Goal: Task Accomplishment & Management: Complete application form

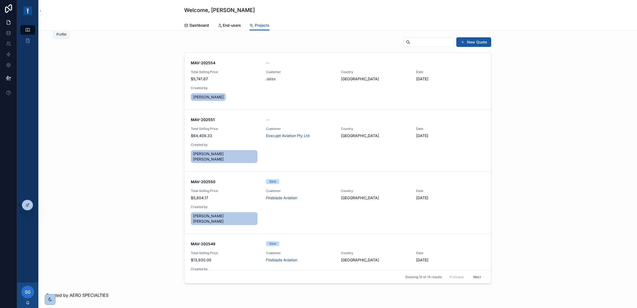
click at [26, 29] on icon "scrollable content" at bounding box center [27, 29] width 5 height 5
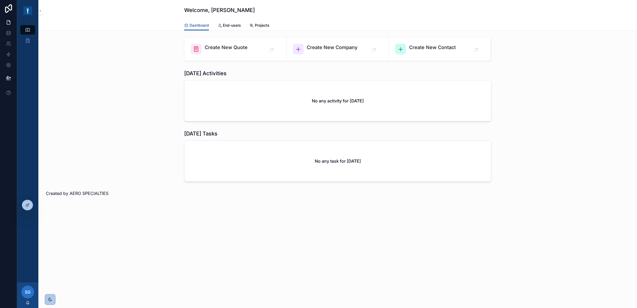
click at [28, 293] on span "SG" at bounding box center [28, 292] width 6 height 6
click at [24, 206] on div at bounding box center [27, 205] width 11 height 10
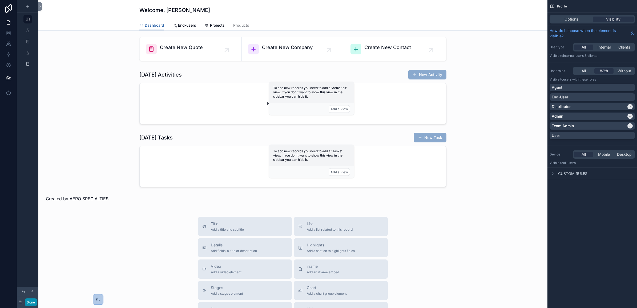
click at [27, 303] on button "Done" at bounding box center [31, 302] width 12 height 8
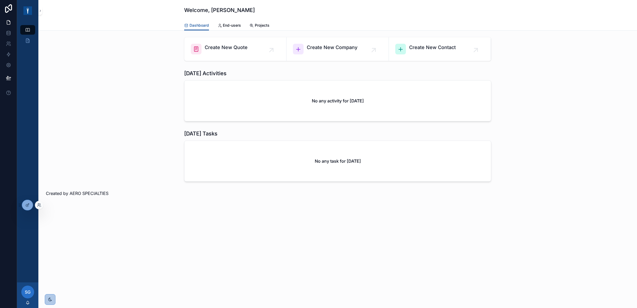
click at [42, 206] on div at bounding box center [39, 205] width 9 height 9
click at [39, 205] on icon at bounding box center [38, 203] width 1 height 1
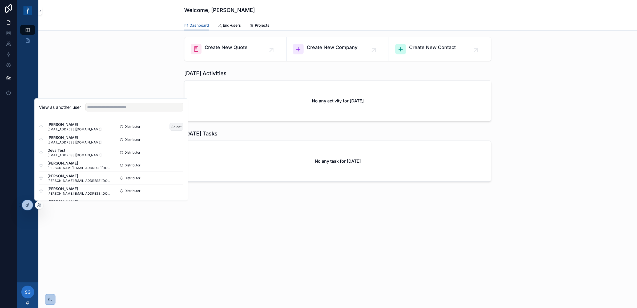
click at [171, 127] on button "Select" at bounding box center [177, 127] width 14 height 8
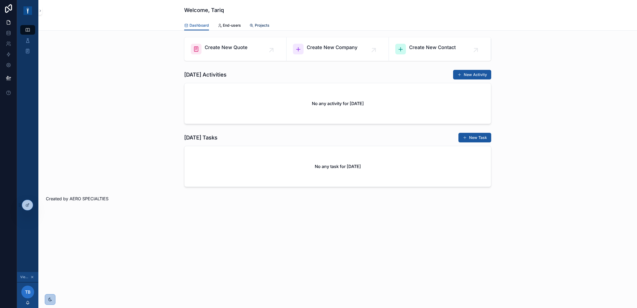
click at [257, 26] on span "Projects" at bounding box center [262, 25] width 15 height 5
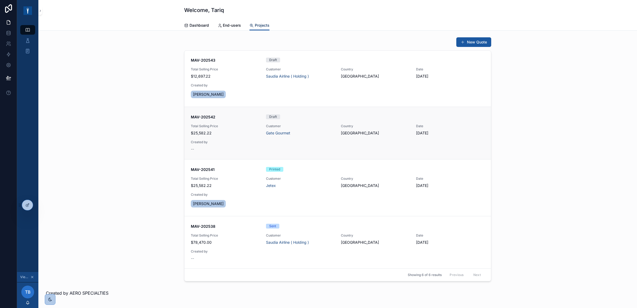
scroll to position [33, 0]
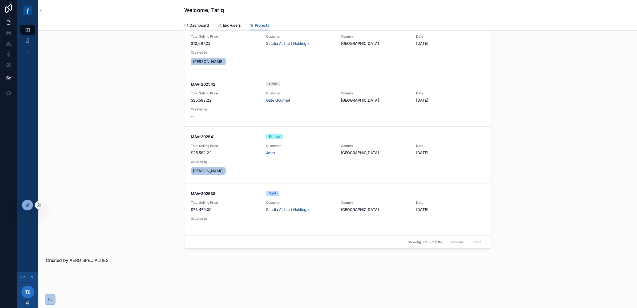
click at [39, 201] on div at bounding box center [39, 205] width 9 height 9
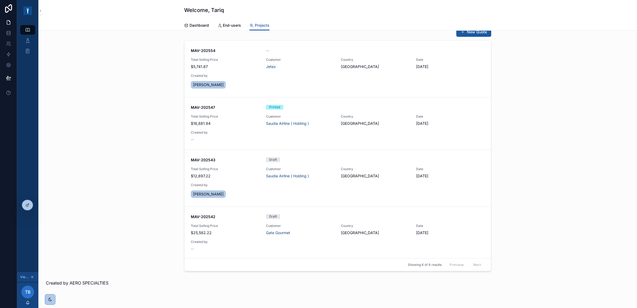
scroll to position [0, 0]
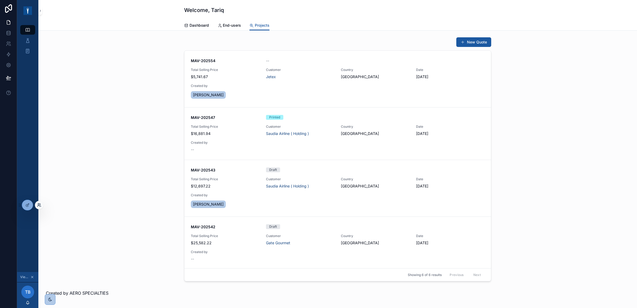
click at [39, 205] on icon at bounding box center [39, 205] width 4 height 4
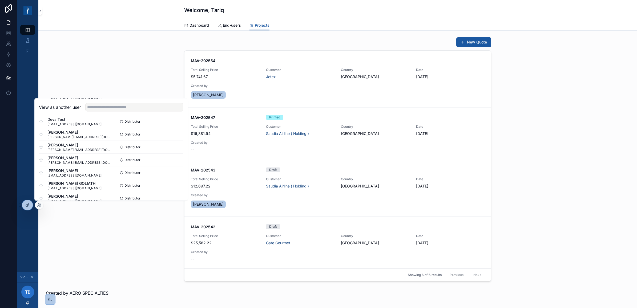
scroll to position [38, 0]
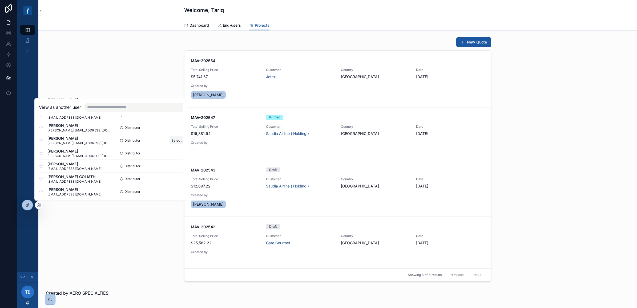
click at [174, 139] on button "Select" at bounding box center [177, 141] width 14 height 8
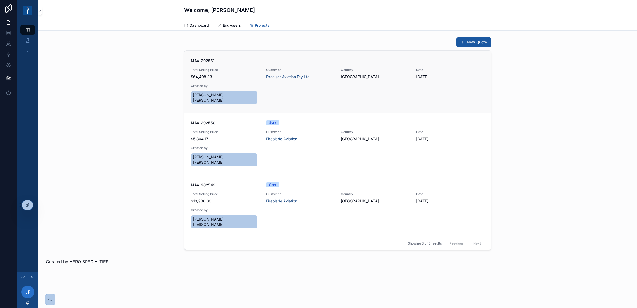
click at [283, 87] on div "MAV-202551 -- Total Selling Price $64,408.33 Customer Execujet Aviation Pty Ltd…" at bounding box center [338, 81] width 294 height 47
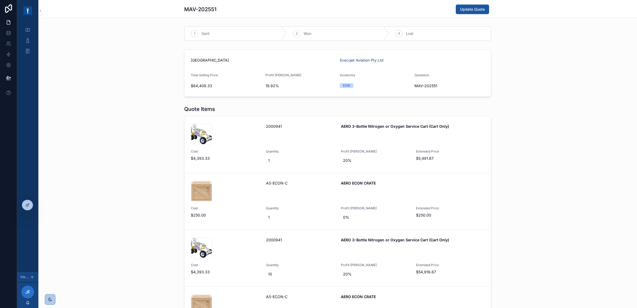
scroll to position [207, 0]
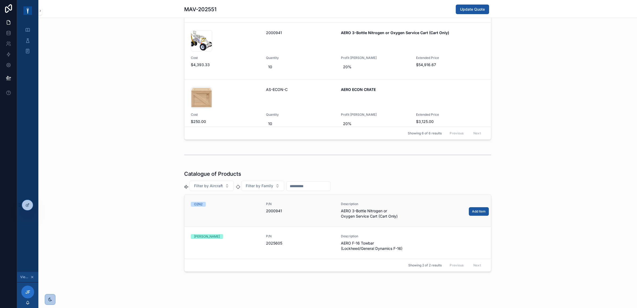
click at [242, 211] on div "O2N2" at bounding box center [225, 210] width 69 height 17
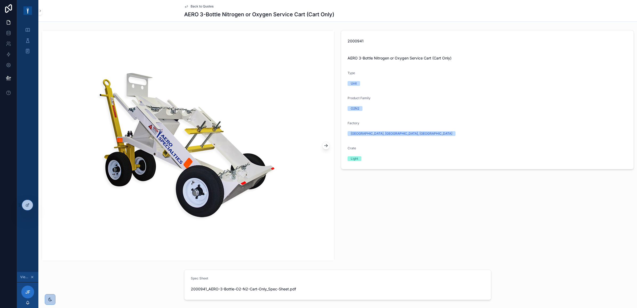
click at [326, 145] on icon "scrollable content" at bounding box center [326, 144] width 1 height 1
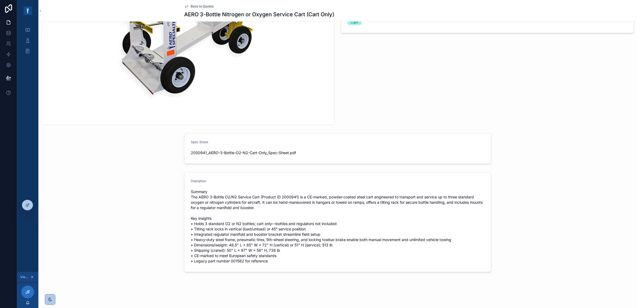
scroll to position [137, 0]
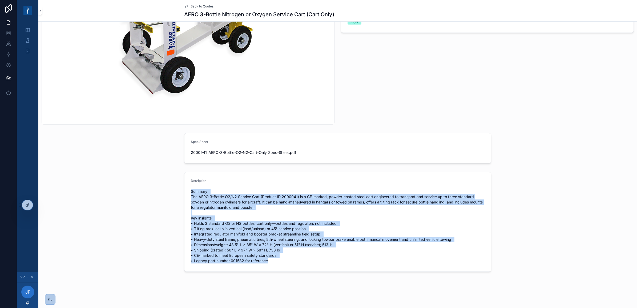
drag, startPoint x: 237, startPoint y: 246, endPoint x: 182, endPoint y: 193, distance: 76.2
click at [185, 193] on form "Desription" at bounding box center [338, 221] width 307 height 99
drag, startPoint x: 187, startPoint y: 170, endPoint x: 222, endPoint y: 151, distance: 39.9
click at [222, 151] on span "2000941_AERO-3-Bottle-O2-N2-Cart-Only_Spec-Sheet" at bounding box center [240, 152] width 98 height 5
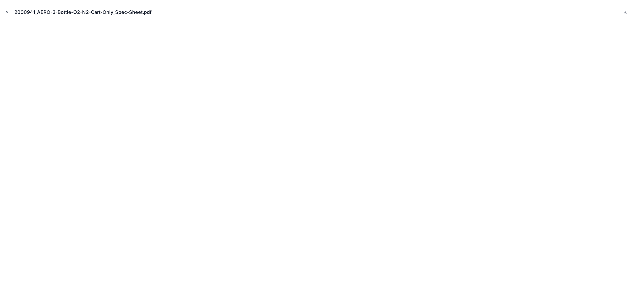
click at [9, 11] on button "Close modal" at bounding box center [7, 12] width 6 height 6
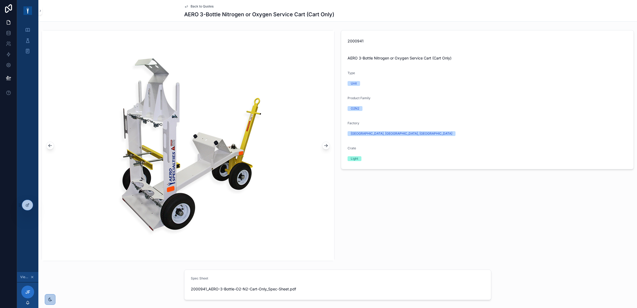
click at [191, 6] on span "Back to Quotes" at bounding box center [202, 6] width 23 height 4
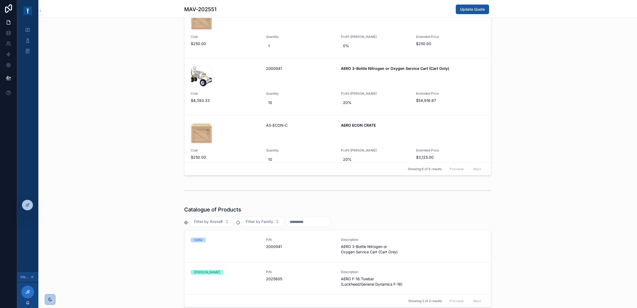
scroll to position [207, 0]
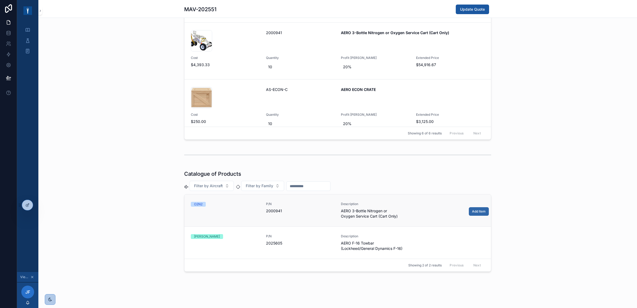
click at [476, 209] on span "Add Item" at bounding box center [479, 211] width 14 height 4
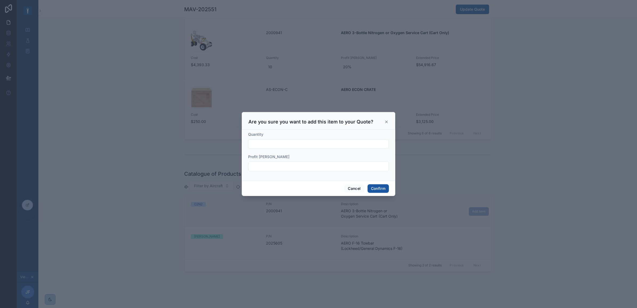
click at [274, 146] on input "text" at bounding box center [319, 143] width 140 height 7
type input "*"
click at [258, 164] on input "text" at bounding box center [319, 166] width 140 height 7
type input "***"
click at [384, 190] on button "Confirm" at bounding box center [378, 188] width 21 height 9
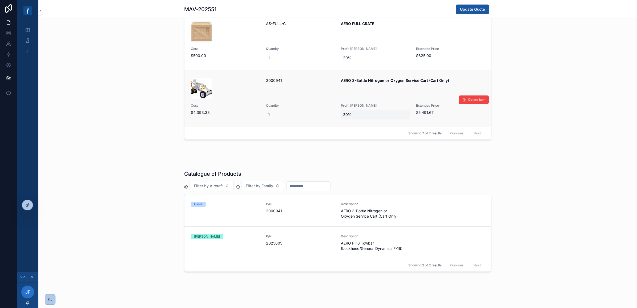
click at [366, 114] on span "20%" at bounding box center [375, 114] width 65 height 5
click at [538, 90] on div "Quote Items 001582-AERO-3-Bottle-O2-N2-Cart-Only_02 .jpg 2000941 AERO 3-Bottle …" at bounding box center [337, 19] width 599 height 246
click at [268, 114] on span "1" at bounding box center [300, 114] width 65 height 5
drag, startPoint x: 573, startPoint y: 99, endPoint x: 525, endPoint y: 101, distance: 48.1
click at [574, 99] on div "Quote Items 001582-AERO-3-Bottle-O2-N2-Cart-Only_02 .jpg 2000941 AERO 3-Bottle …" at bounding box center [337, 19] width 599 height 246
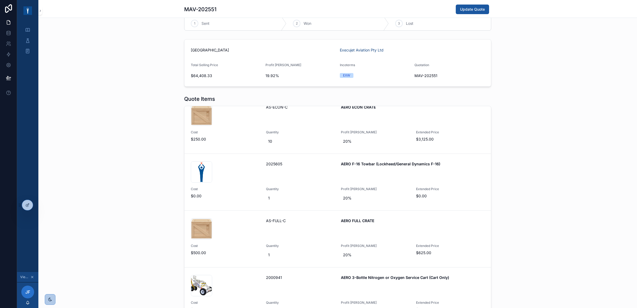
scroll to position [0, 0]
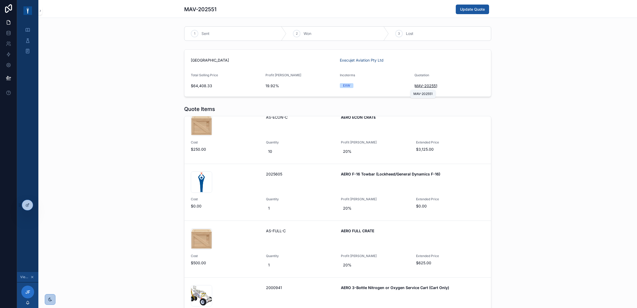
click at [427, 85] on span "MAV-202551" at bounding box center [426, 85] width 23 height 5
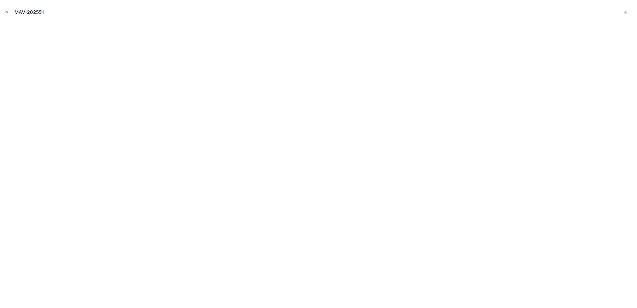
click at [7, 11] on icon "Close modal" at bounding box center [7, 12] width 2 height 2
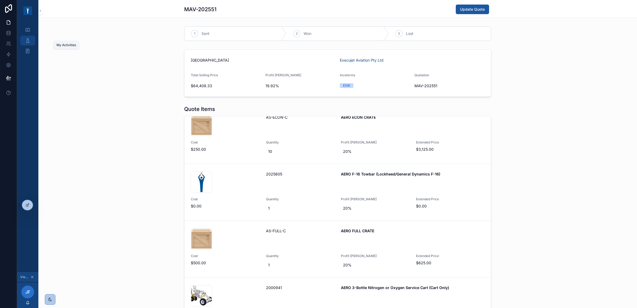
click at [28, 39] on icon "scrollable content" at bounding box center [27, 40] width 5 height 5
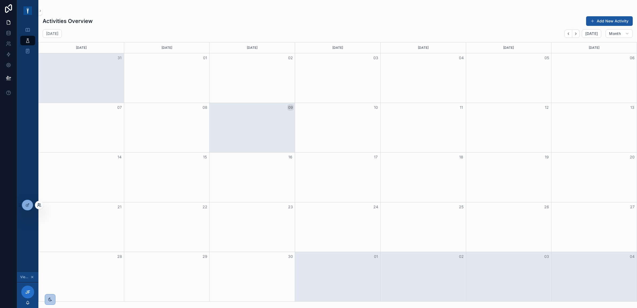
click at [39, 204] on icon at bounding box center [38, 203] width 1 height 1
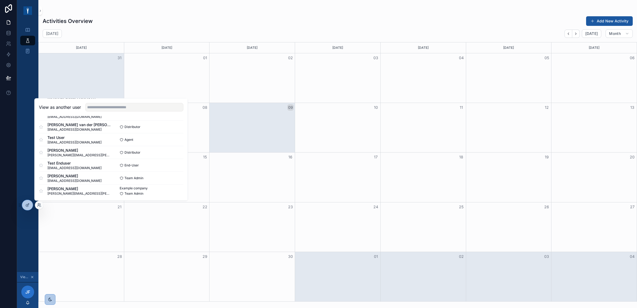
scroll to position [116, 0]
click at [171, 191] on button "Select" at bounding box center [177, 190] width 14 height 8
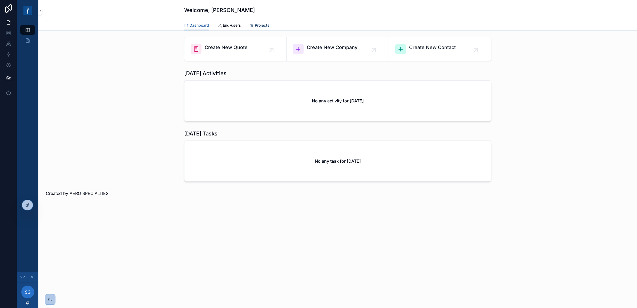
click at [259, 21] on link "Projects" at bounding box center [260, 26] width 20 height 11
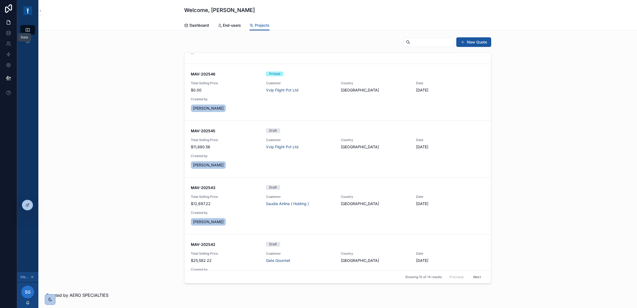
click at [26, 41] on div "Data" at bounding box center [25, 37] width 14 height 9
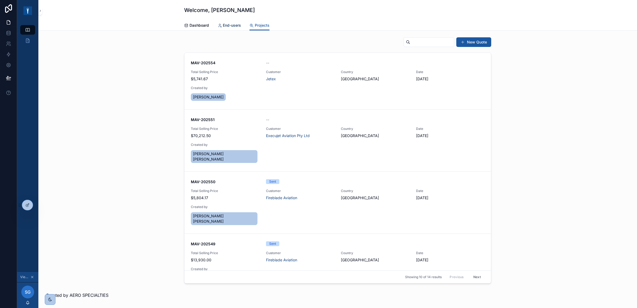
click at [235, 23] on span "End-users" at bounding box center [232, 25] width 18 height 5
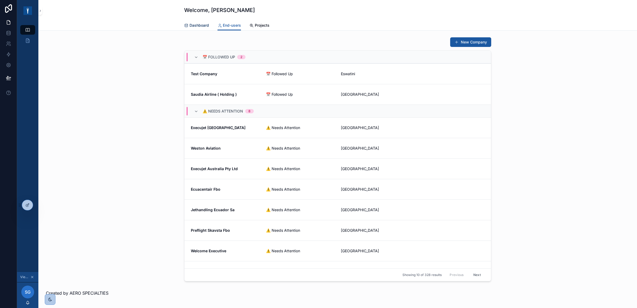
click at [203, 27] on span "Dashboard" at bounding box center [199, 25] width 19 height 5
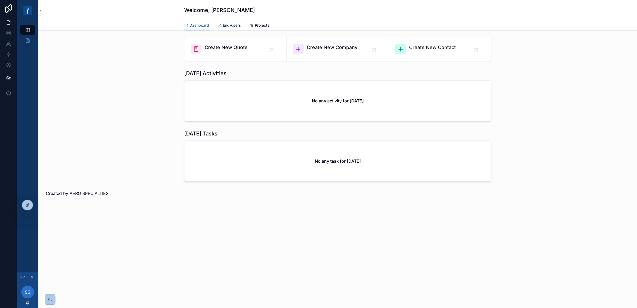
click at [238, 24] on span "End-users" at bounding box center [232, 25] width 18 height 5
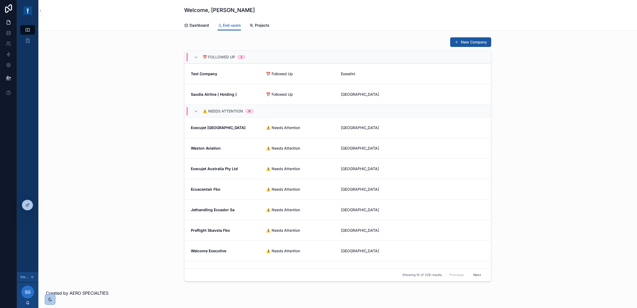
click at [39, 209] on div "New Company 📅 Followed Up 2 Test Company 📅 Followed Up Eswatini Saudia Airline …" at bounding box center [337, 182] width 599 height 302
click at [39, 206] on icon at bounding box center [39, 206] width 2 height 1
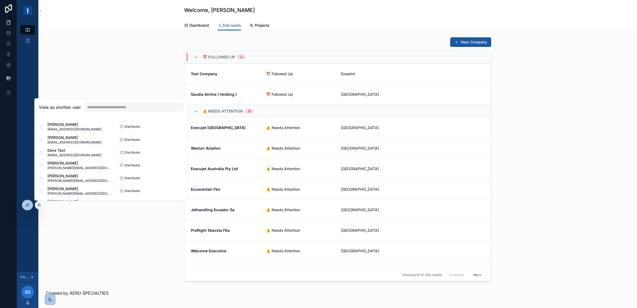
click at [179, 125] on div "Tariq Ba'Abad tariq@trans-cities.com Distributor Select Mohammed Husssien m.hus…" at bounding box center [111, 216] width 153 height 201
click at [172, 126] on button "Select" at bounding box center [177, 127] width 14 height 8
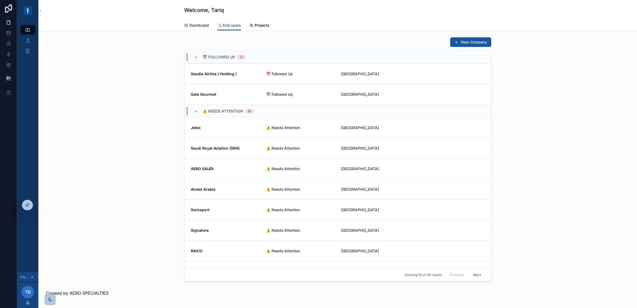
click at [190, 25] on span "Dashboard" at bounding box center [199, 25] width 19 height 5
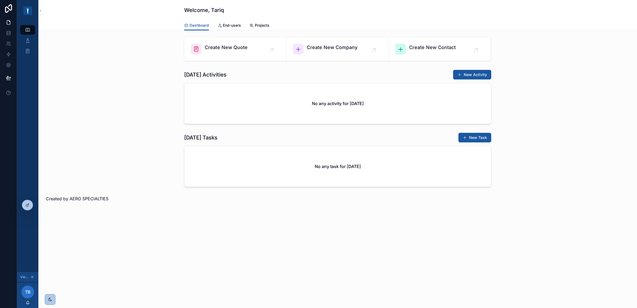
click at [475, 75] on button "New Activity" at bounding box center [472, 75] width 38 height 10
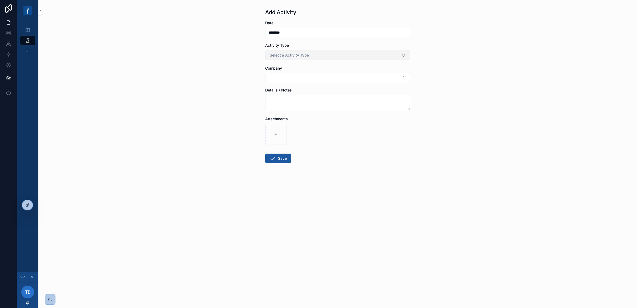
click at [315, 56] on button "Select a Activity Type" at bounding box center [337, 55] width 145 height 10
click at [296, 77] on div "Meeting" at bounding box center [338, 77] width 142 height 8
click at [312, 77] on button "Select Button" at bounding box center [337, 77] width 145 height 9
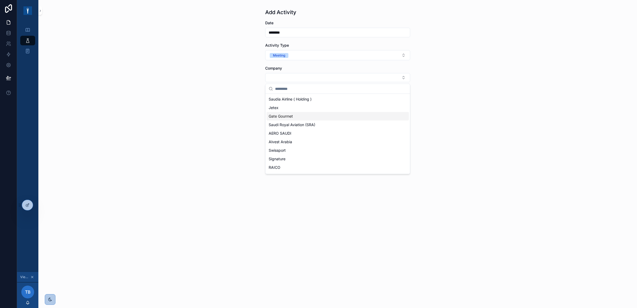
click at [299, 115] on div "Gate Gourmet" at bounding box center [338, 116] width 142 height 9
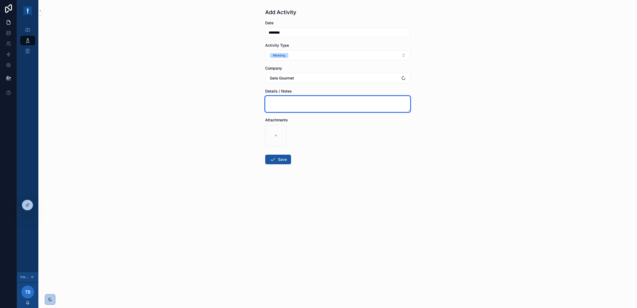
click at [293, 105] on textarea "scrollable content" at bounding box center [337, 104] width 145 height 16
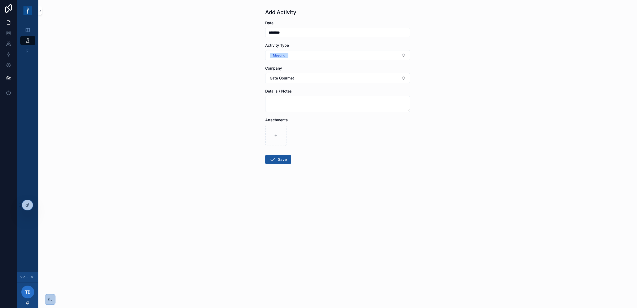
click at [28, 25] on div "Profile" at bounding box center [27, 30] width 21 height 11
click at [28, 31] on icon "scrollable content" at bounding box center [27, 29] width 5 height 5
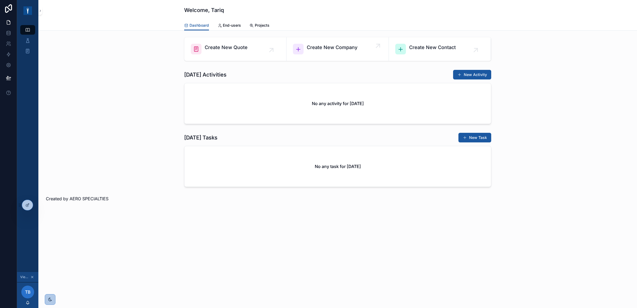
click at [344, 46] on span "Create New Company" at bounding box center [332, 47] width 51 height 7
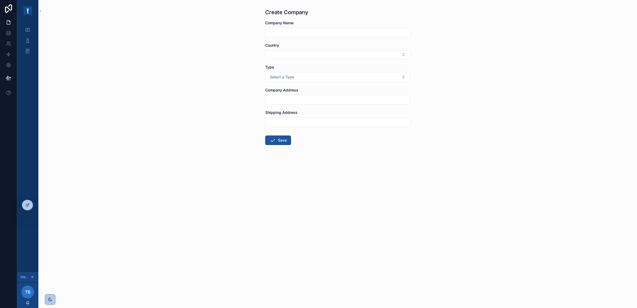
click at [341, 31] on input "scrollable content" at bounding box center [338, 32] width 145 height 7
drag, startPoint x: 492, startPoint y: 50, endPoint x: 447, endPoint y: 62, distance: 46.8
click at [493, 50] on div "Create Company Company Name Country Type Select a Type Company Address Shipping…" at bounding box center [337, 154] width 599 height 308
click at [410, 57] on button "Select Button" at bounding box center [337, 54] width 145 height 9
click at [226, 79] on div "Create Company Company Name Country Type Select a Type Company Address Shipping…" at bounding box center [337, 154] width 599 height 308
